Goal: Obtain resource: Download file/media

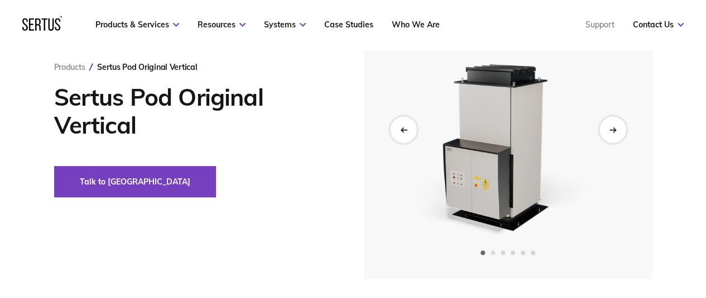
click at [494, 250] on span "Go to slide 2" at bounding box center [493, 252] width 4 height 4
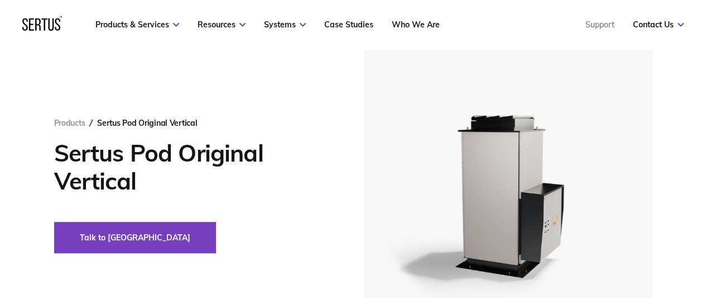
scroll to position [56, 0]
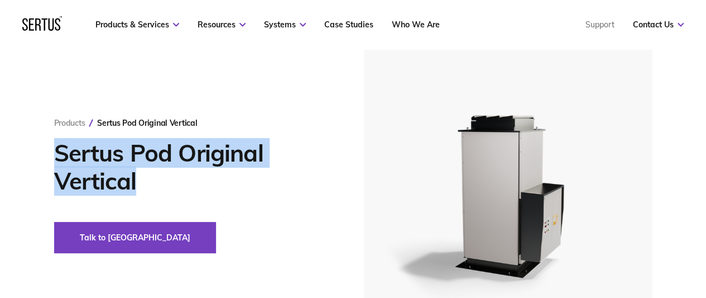
drag, startPoint x: 131, startPoint y: 182, endPoint x: 52, endPoint y: 147, distance: 86.0
click at [52, 147] on div "Products Sertus Pod Original Vertical Sertus Pod Original Vertical Talk to us" at bounding box center [353, 185] width 655 height 299
click at [161, 186] on h1 "Sertus Pod Original Vertical" at bounding box center [192, 167] width 276 height 56
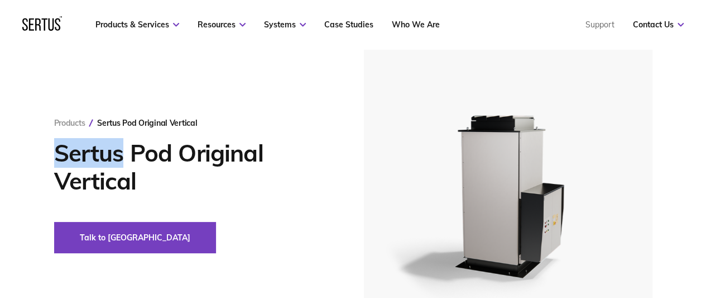
drag, startPoint x: 123, startPoint y: 155, endPoint x: 60, endPoint y: 165, distance: 63.4
click at [60, 165] on h1 "Sertus Pod Original Vertical" at bounding box center [192, 167] width 276 height 56
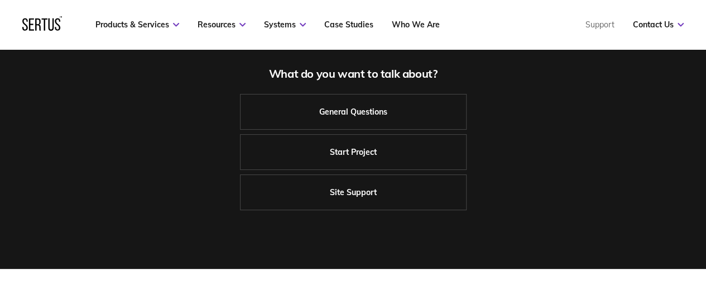
click at [192, 226] on div "Get in touch Need a quote? Click the purple link directly below to send us an e…" at bounding box center [353, 61] width 706 height 416
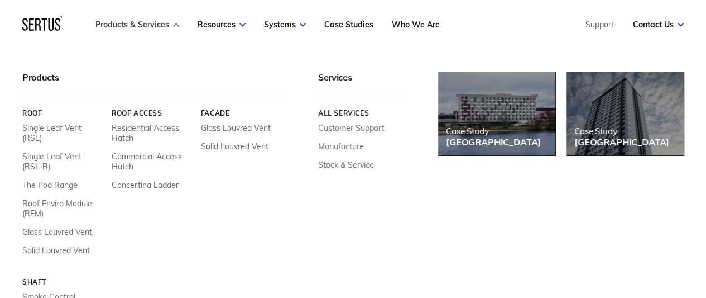
click at [133, 23] on link "Products & Services" at bounding box center [137, 25] width 84 height 10
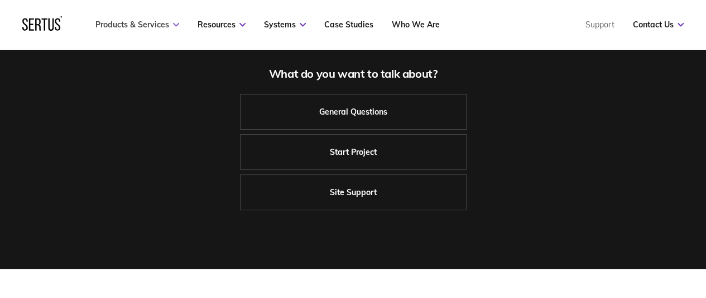
click at [133, 23] on link "Products & Services" at bounding box center [137, 25] width 84 height 10
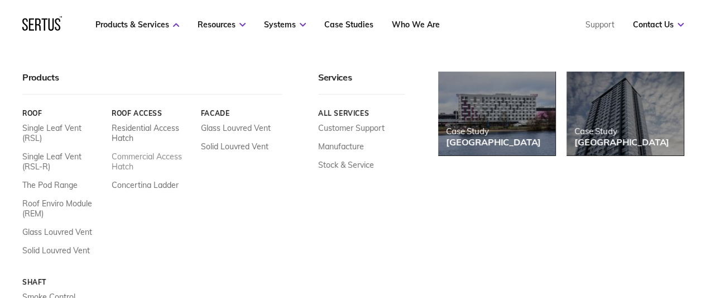
scroll to position [391, 0]
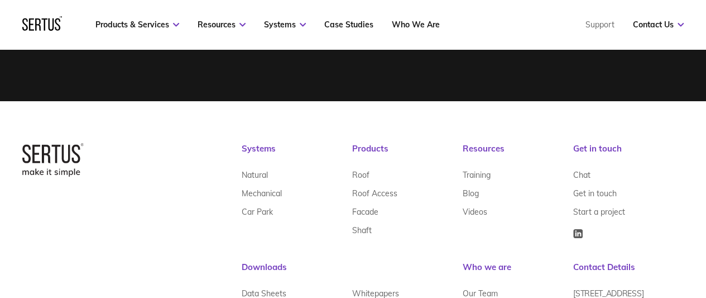
scroll to position [498, 0]
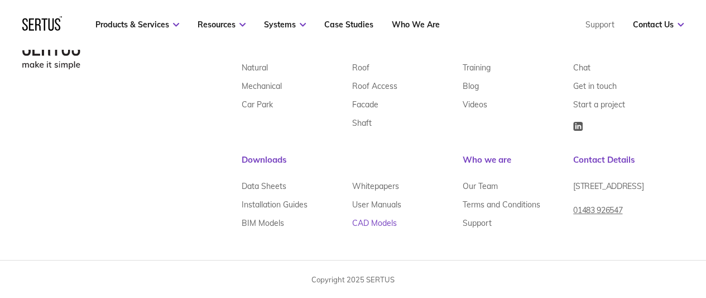
click at [376, 223] on link "CAD Models" at bounding box center [374, 222] width 45 height 18
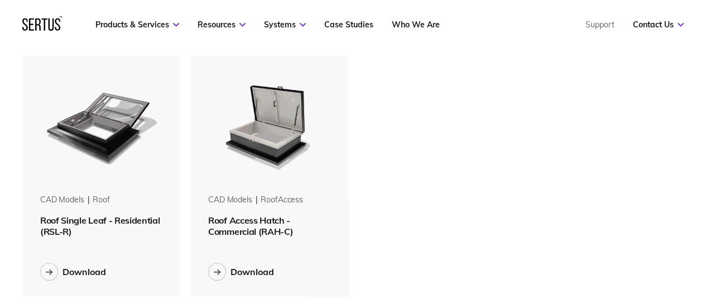
scroll to position [56, 0]
click at [403, 90] on div "CAD Models roof Roof Single Leaf - Residential (RSL-R) Download CAD Models roof…" at bounding box center [353, 176] width 662 height 240
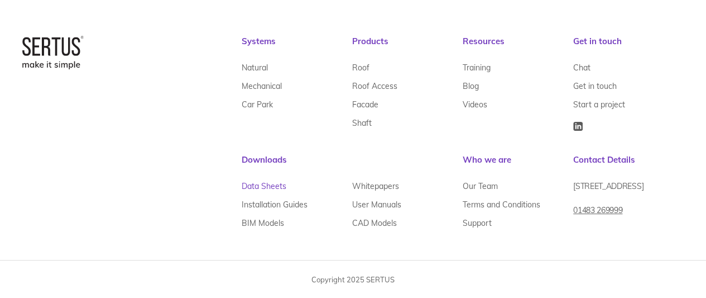
click at [261, 183] on link "Data Sheets" at bounding box center [264, 185] width 45 height 18
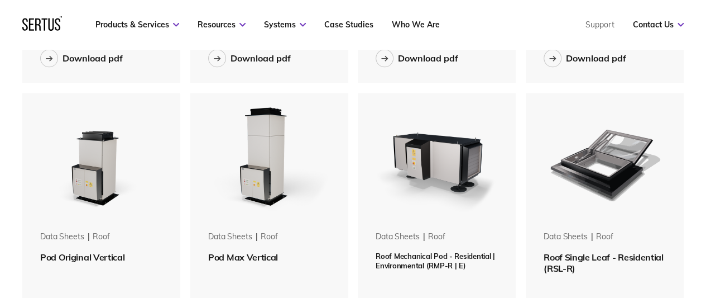
scroll to position [503, 0]
